Goal: Task Accomplishment & Management: Manage account settings

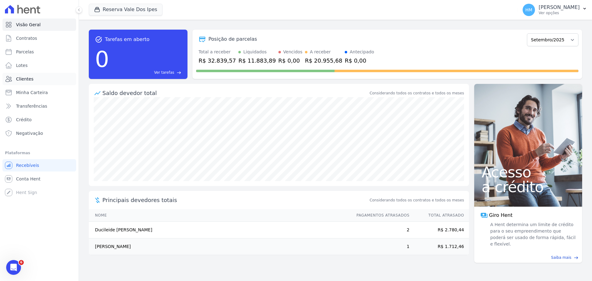
click at [45, 76] on link "Clientes" at bounding box center [39, 79] width 74 height 12
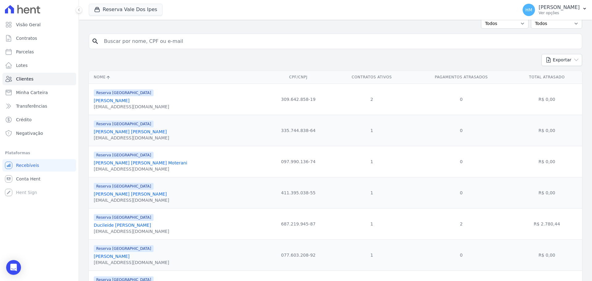
scroll to position [62, 0]
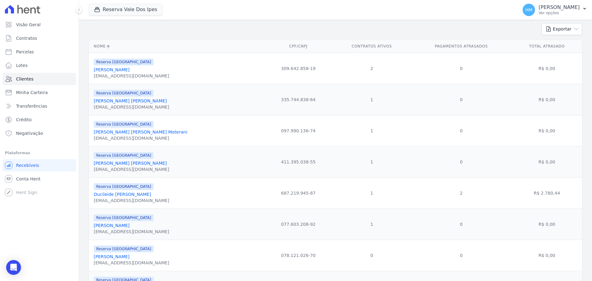
click at [129, 131] on link "[PERSON_NAME] [PERSON_NAME] Moterani" at bounding box center [140, 132] width 93 height 5
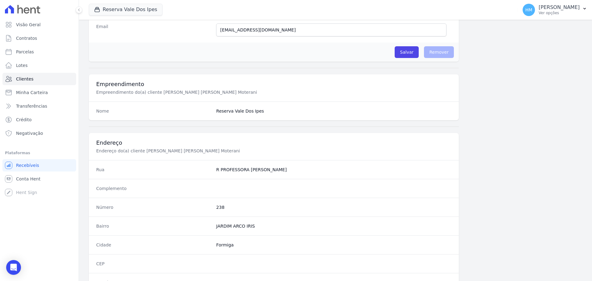
scroll to position [142, 0]
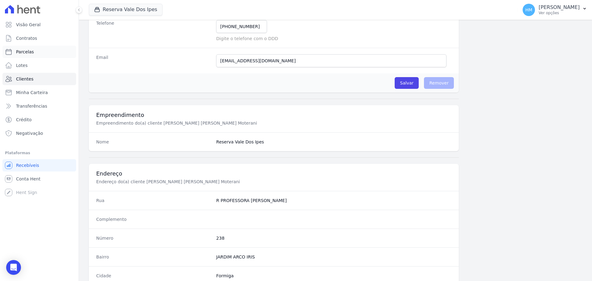
click at [33, 55] on link "Parcelas" at bounding box center [39, 52] width 74 height 12
select select
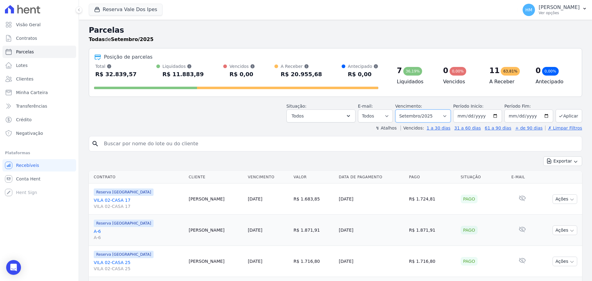
click at [445, 117] on select "Filtrar por período ──────── Todos os meses Setembro/2024 Outubro/2024 Novembro…" at bounding box center [423, 115] width 56 height 13
select select "08/2025"
click at [399, 109] on select "Filtrar por período ──────── Todos os meses Setembro/2024 Outubro/2024 Novembro…" at bounding box center [423, 115] width 56 height 13
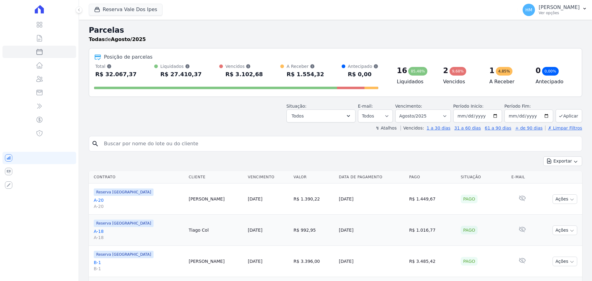
select select
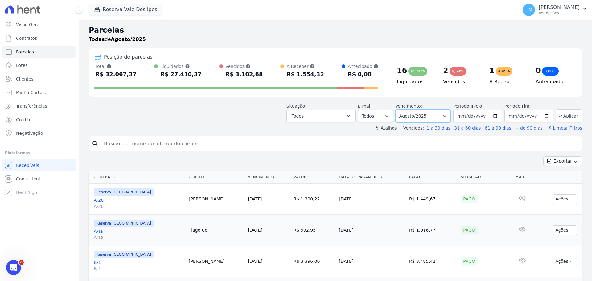
click at [449, 115] on select "Filtrar por período ──────── Todos os meses Setembro/2024 Outubro/2024 Novembro…" at bounding box center [423, 115] width 56 height 13
select select "09/2025"
click at [399, 109] on select "Filtrar por período ──────── Todos os meses Setembro/2024 Outubro/2024 Novembro…" at bounding box center [423, 115] width 56 height 13
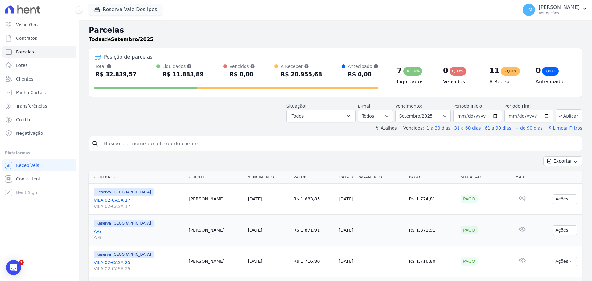
select select
